Goal: Use online tool/utility: Utilize a website feature to perform a specific function

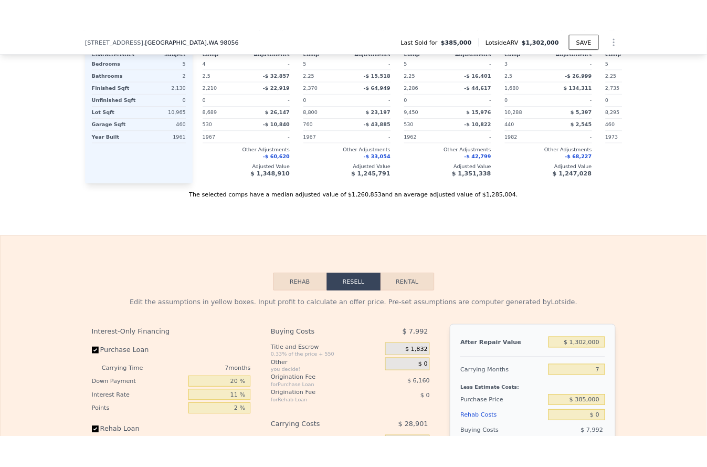
scroll to position [1672, 0]
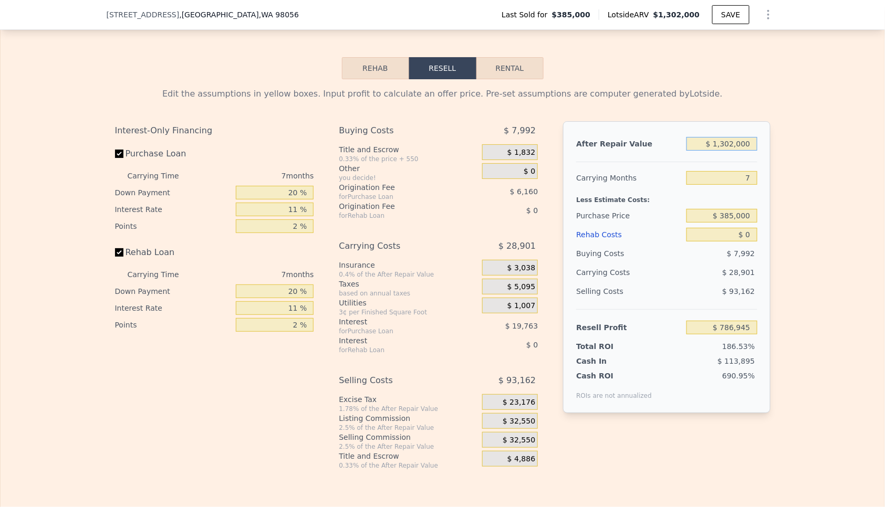
click at [744, 142] on input "$ 1,302,000" at bounding box center [721, 144] width 70 height 14
type input "$ 1"
type input "-$ 419,404"
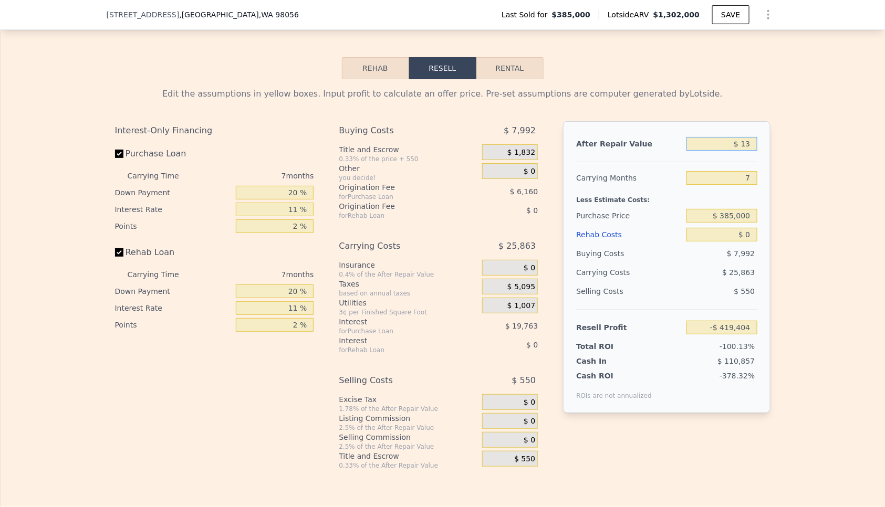
type input "$ 130"
type input "-$ 419,283"
type input "$ 1,300,000"
type input "$ 785,093"
type input "$ 1,300,000"
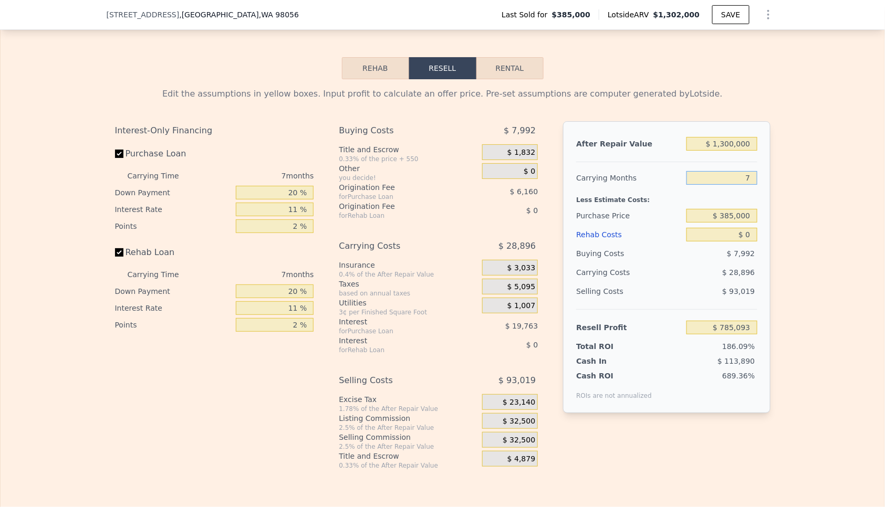
click at [737, 179] on input "7" at bounding box center [721, 178] width 70 height 14
drag, startPoint x: 737, startPoint y: 179, endPoint x: 744, endPoint y: 173, distance: 9.3
click at [737, 180] on input "7" at bounding box center [721, 178] width 70 height 14
type input "5"
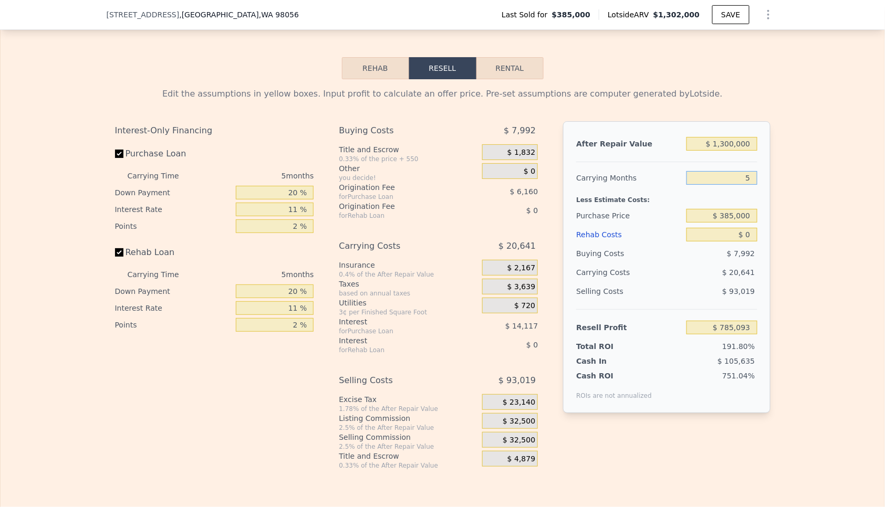
type input "$ 793,348"
type input "5"
click at [744, 215] on input "$ 385,000" at bounding box center [721, 216] width 70 height 14
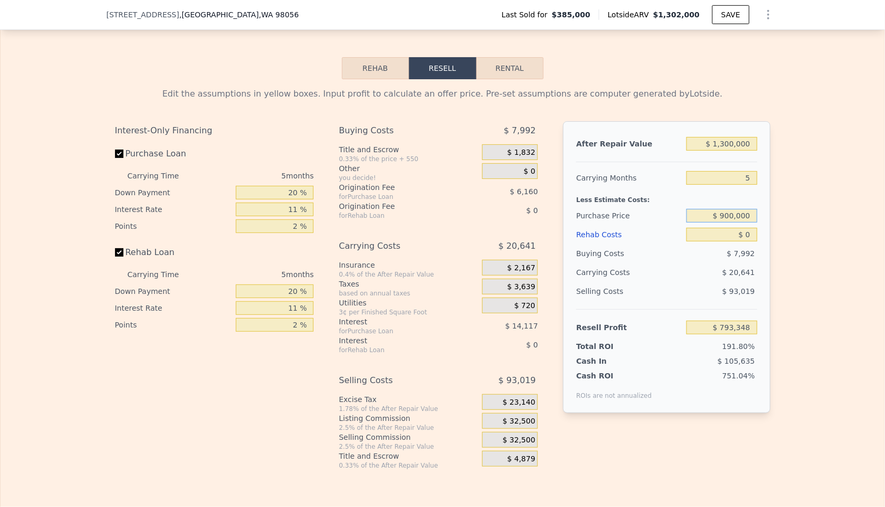
type input "$ 900,000"
click at [726, 236] on input "$ 0" at bounding box center [721, 235] width 70 height 14
type input "$ 249,508"
click at [726, 235] on input "$ 0" at bounding box center [721, 235] width 70 height 14
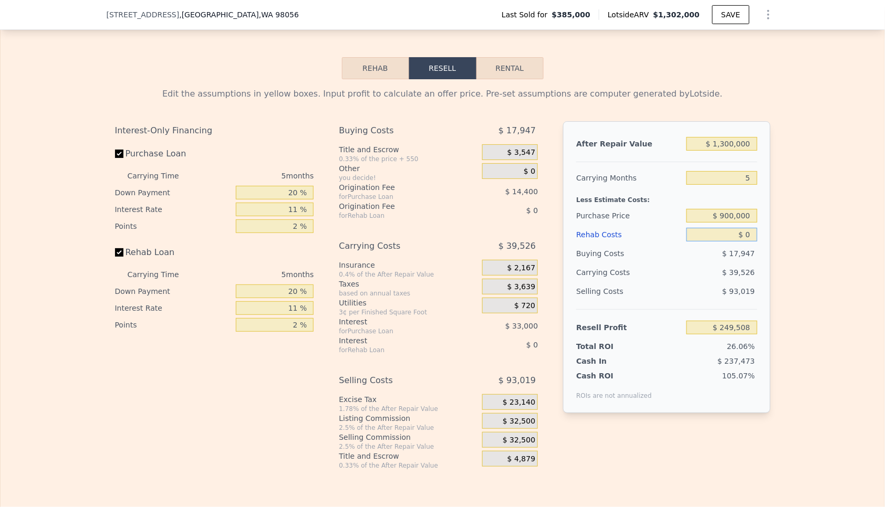
click at [726, 235] on input "$ 0" at bounding box center [721, 235] width 70 height 14
type input "$ 1"
type input "$ 249,507"
type input "$ 10"
type input "$ 249,498"
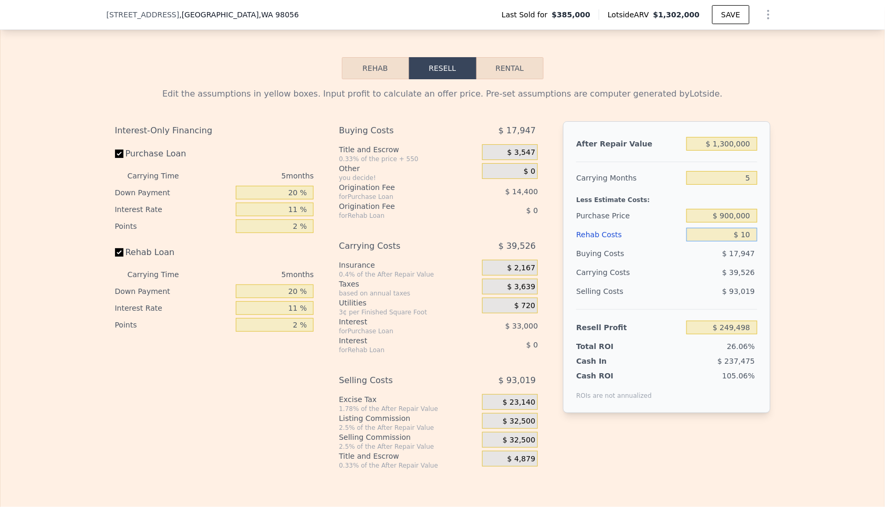
type input "$ 100"
type input "$ 249,401"
type input "$ 1,000"
type input "$ 248,457"
type input "$ 10,000"
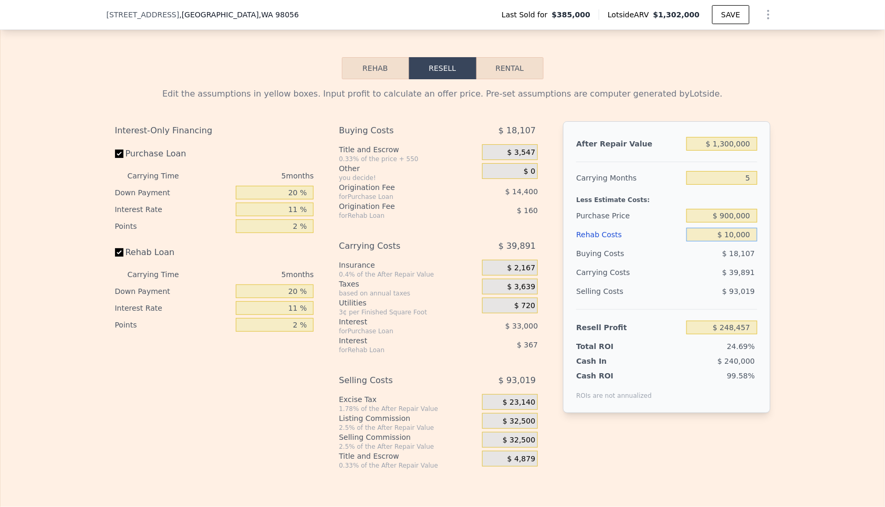
type input "$ 238,983"
type input "$ 100,000"
type input "$ 144,243"
type input "$ 100,000"
click at [799, 223] on div "Edit the assumptions in yellow boxes. Input profit to calculate an offer price.…" at bounding box center [443, 274] width 884 height 391
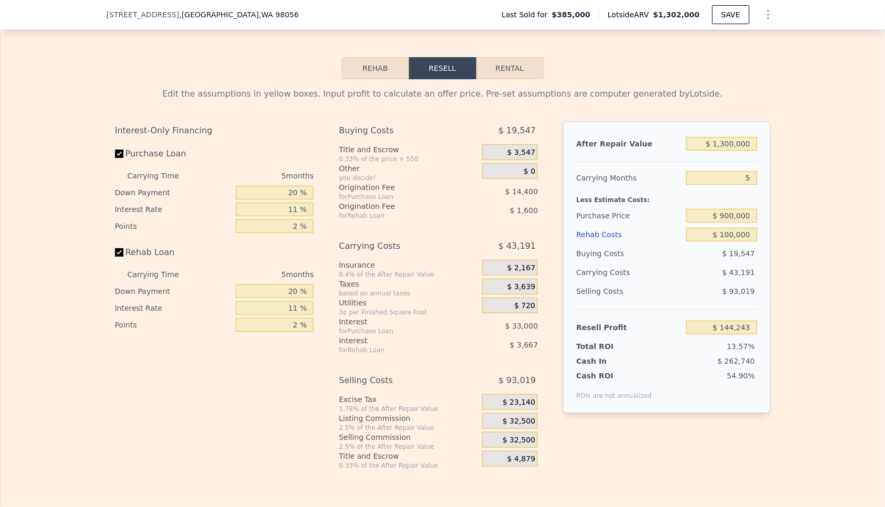
click at [510, 417] on span "$ 32,500" at bounding box center [518, 421] width 33 height 9
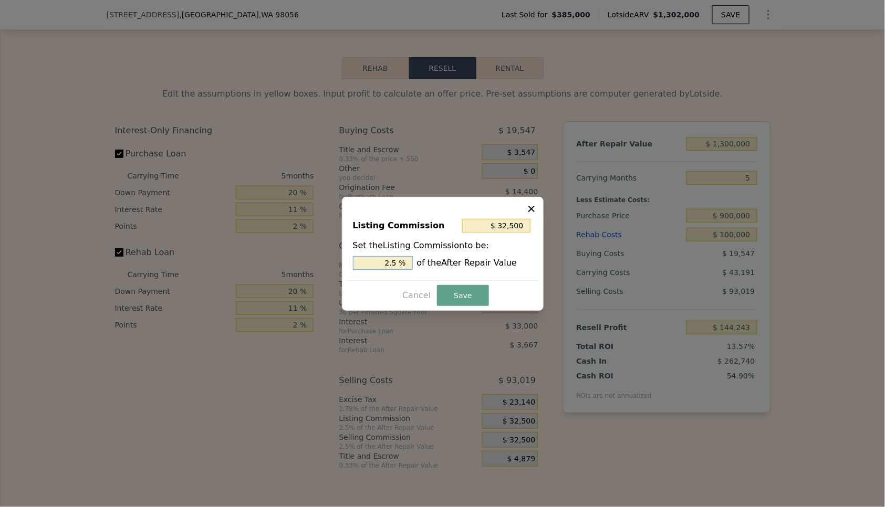
click at [380, 267] on input "2.5 %" at bounding box center [383, 263] width 60 height 14
type input "$ 13,000"
type input "1. %"
type input "$ 19,500"
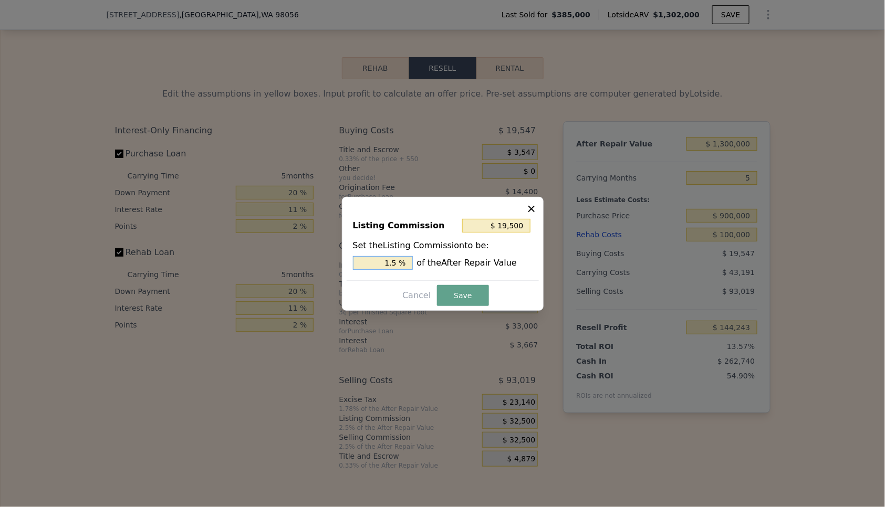
type input "1.5 %"
click at [465, 301] on button "Save" at bounding box center [462, 295] width 51 height 21
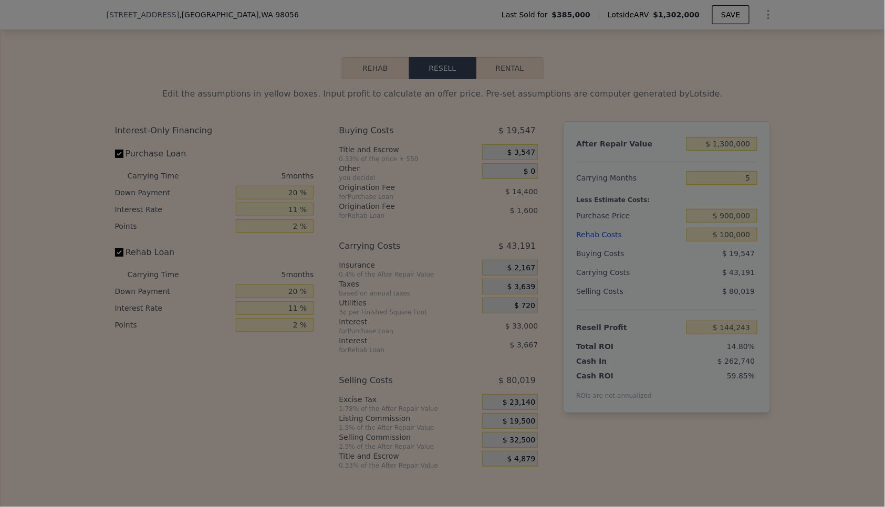
type input "$ 157,243"
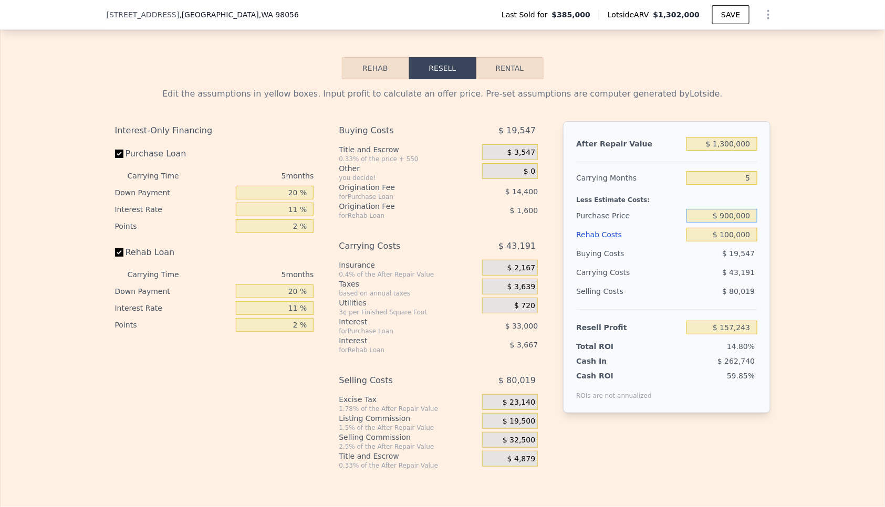
click at [737, 212] on input "$ 900,000" at bounding box center [721, 216] width 70 height 14
type input "$ 800,000"
click at [821, 190] on div "Edit the assumptions in yellow boxes. Input profit to calculate an offer price.…" at bounding box center [443, 274] width 884 height 391
type input "$ 262,841"
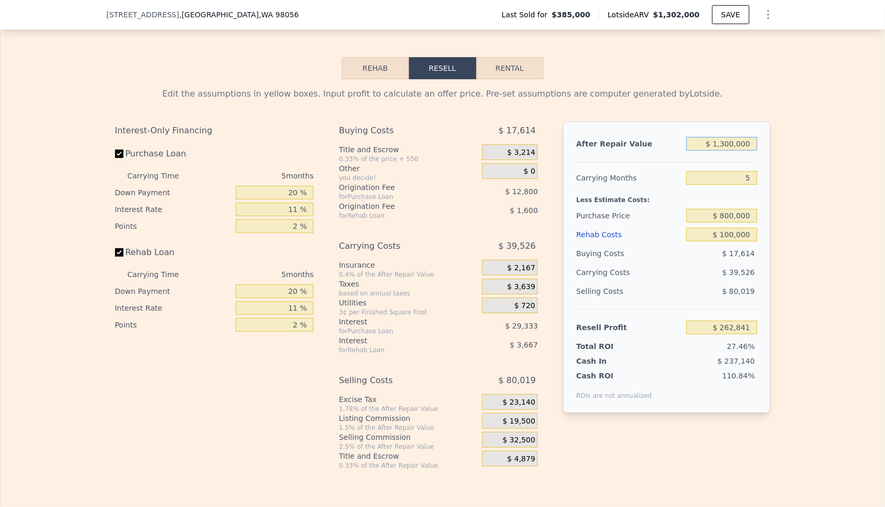
click at [750, 144] on input "$ 1,300,000" at bounding box center [721, 144] width 70 height 14
type input "$ 12,000"
type input "-$ 944,277"
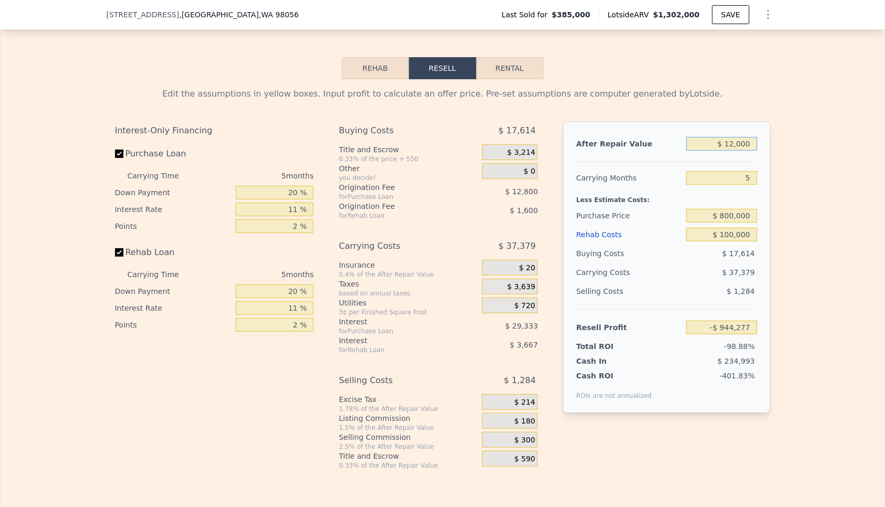
type input "$ 120,000"
type input "-$ 843,059"
type input "$ 1,200,000"
type input "$ 169,121"
type input "$ 1,200,000"
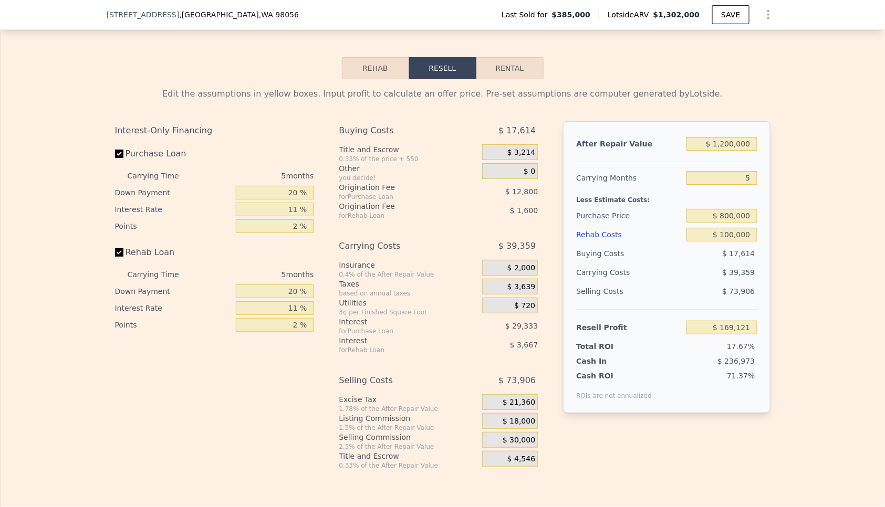
click at [783, 133] on div "Edit the assumptions in yellow boxes. Input profit to calculate an offer price.…" at bounding box center [443, 274] width 884 height 391
click at [762, 215] on div "After Repair Value $ 1,200,000 Carrying Months 5 Less Estimate Costs: Purchase …" at bounding box center [666, 267] width 207 height 292
click at [743, 211] on input "$ 800,000" at bounding box center [721, 216] width 70 height 14
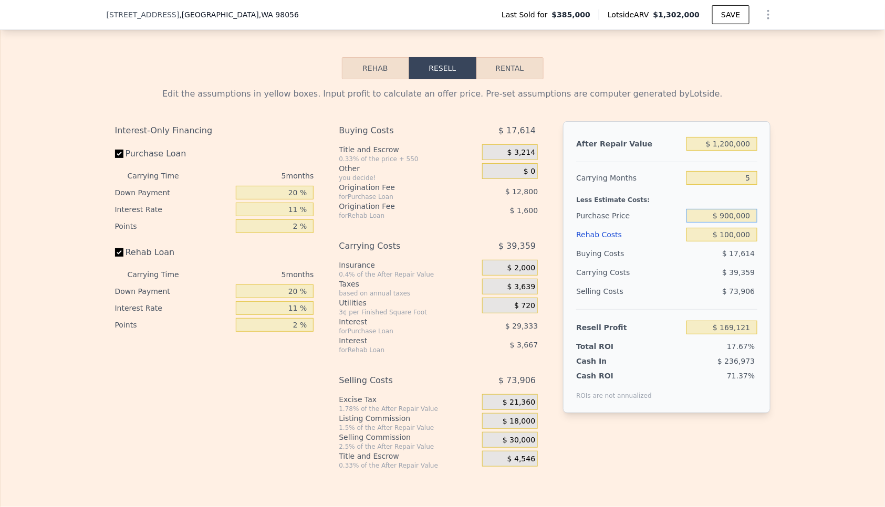
type input "$ 900,000"
click at [756, 192] on div "Less Estimate Costs:" at bounding box center [666, 196] width 181 height 19
type input "$ 63,523"
